Goal: Task Accomplishment & Management: Manage account settings

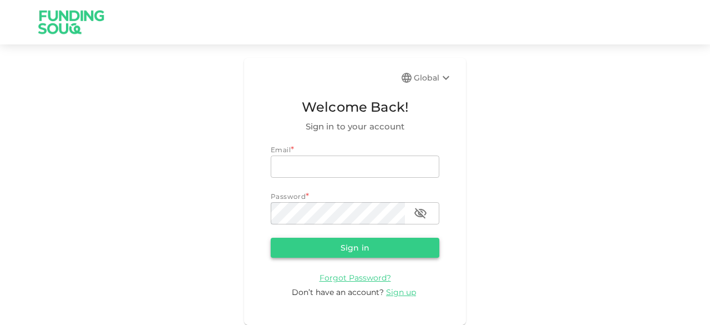
type input "[EMAIL_ADDRESS][DOMAIN_NAME]"
click at [343, 249] on button "Sign in" at bounding box center [355, 247] width 169 height 20
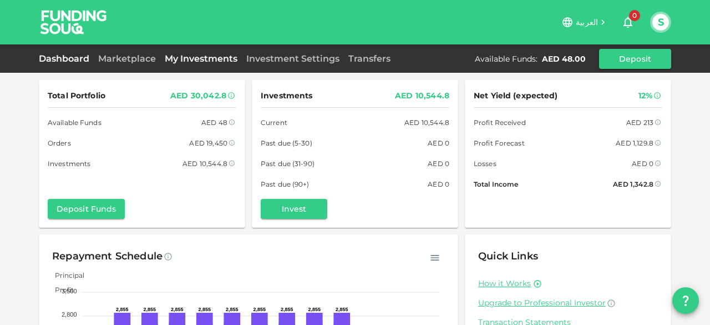
click at [180, 61] on link "My Investments" at bounding box center [201, 58] width 82 height 11
